Goal: Information Seeking & Learning: Learn about a topic

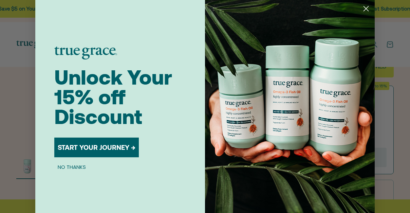
drag, startPoint x: 413, startPoint y: 4, endPoint x: 413, endPoint y: 11, distance: 7.5
click at [361, 10] on circle "Close dialog" at bounding box center [366, 8] width 11 height 11
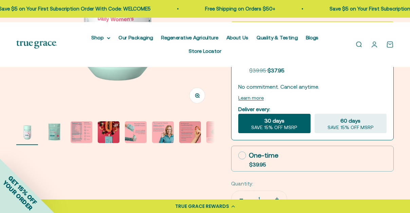
scroll to position [181, 0]
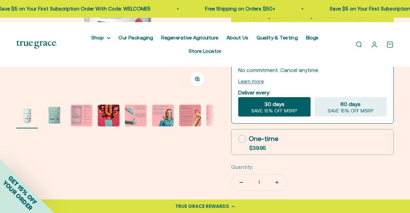
click at [77, 126] on img "Go to item 3" at bounding box center [82, 116] width 22 height 22
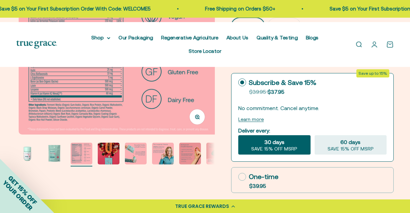
scroll to position [151, 0]
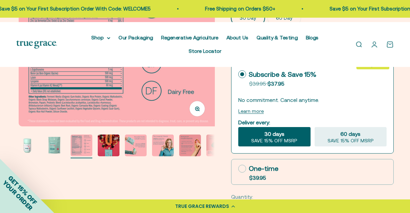
click at [28, 161] on div "GET 15% OFF YOUR ORDER" at bounding box center [27, 186] width 54 height 54
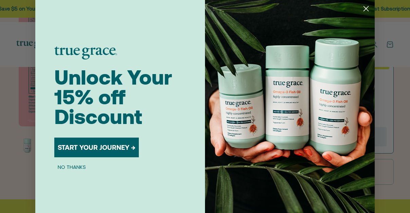
click at [28, 161] on div "Close dialog Unlock Your 15% off Discount START YOUR JOURNEY → NO THANKS Submit" at bounding box center [205, 106] width 410 height 213
click at [363, 8] on circle "Close dialog" at bounding box center [366, 8] width 11 height 11
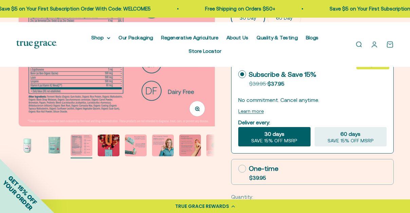
click at [57, 158] on button "Go to item 2" at bounding box center [54, 146] width 22 height 24
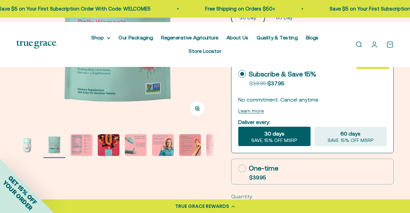
scroll to position [0, 201]
click at [88, 155] on img "Go to item 3" at bounding box center [82, 145] width 22 height 22
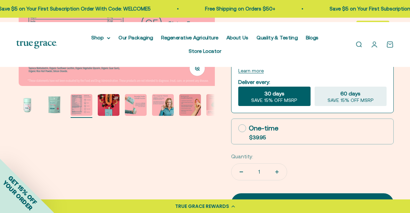
scroll to position [189, 0]
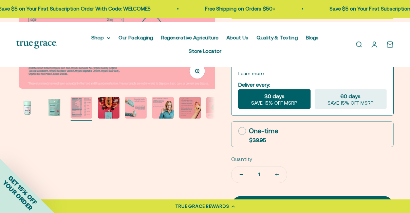
click at [85, 118] on img "Go to item 3" at bounding box center [82, 108] width 22 height 22
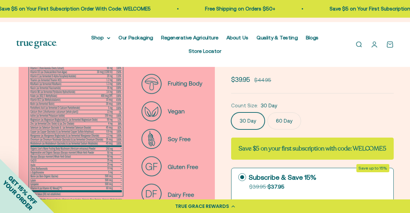
scroll to position [0, 4]
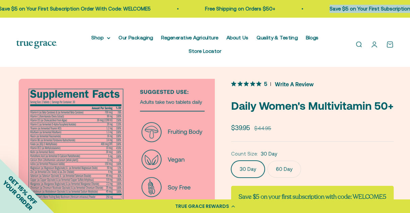
drag, startPoint x: 409, startPoint y: 12, endPoint x: 409, endPoint y: 2, distance: 9.9
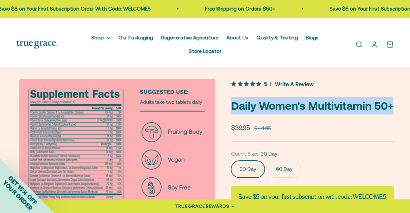
drag, startPoint x: 229, startPoint y: 115, endPoint x: 332, endPoint y: 152, distance: 109.7
click at [332, 114] on p "Daily Women's Multivitamin 50+" at bounding box center [312, 105] width 163 height 17
copy p "Daily Women's Multivitamin 50+"
